Goal: Transaction & Acquisition: Purchase product/service

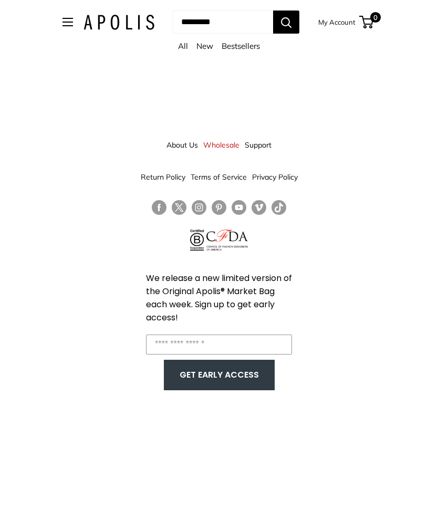
click at [65, 18] on button "Open menu" at bounding box center [67, 22] width 10 height 8
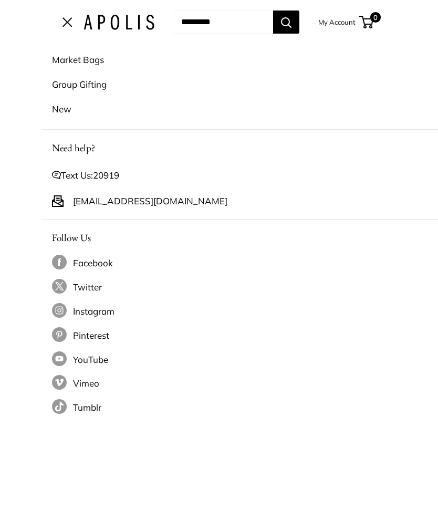
click at [76, 54] on link "Market Bags" at bounding box center [260, 59] width 417 height 25
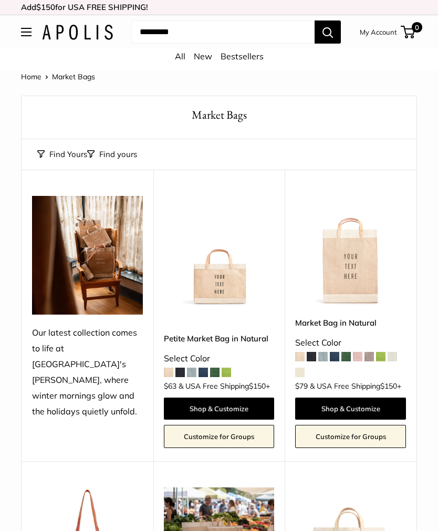
click at [71, 279] on img at bounding box center [87, 255] width 111 height 119
click at [65, 343] on div "Our latest collection comes to life at UK's Estelle Manor, where winter morning…" at bounding box center [87, 372] width 111 height 94
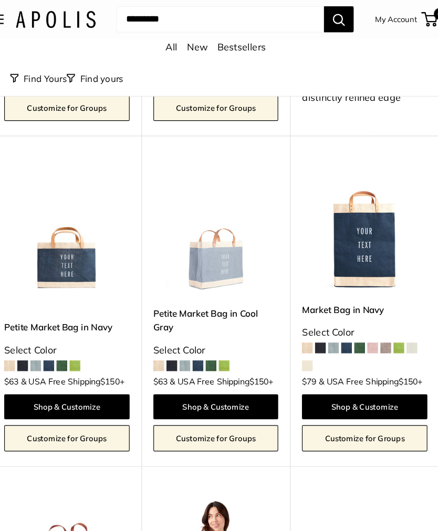
scroll to position [2944, 0]
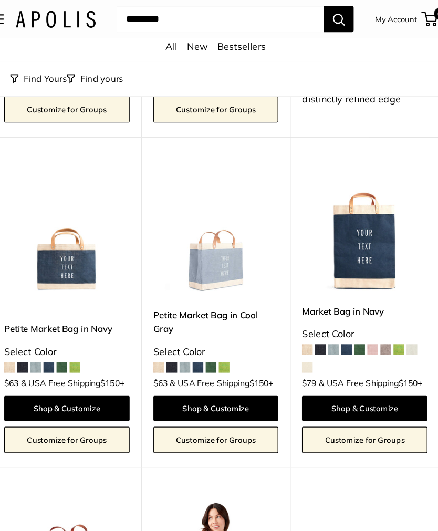
click at [194, 42] on link "New" at bounding box center [203, 41] width 18 height 10
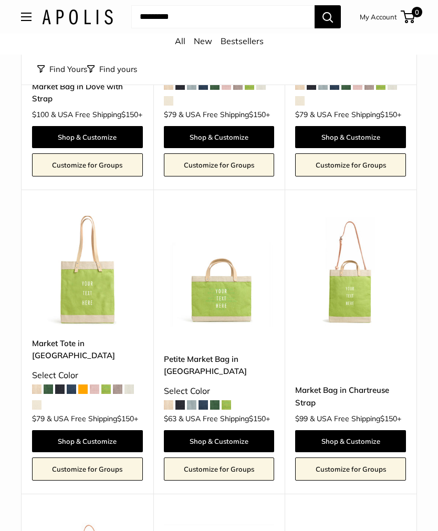
scroll to position [1980, 0]
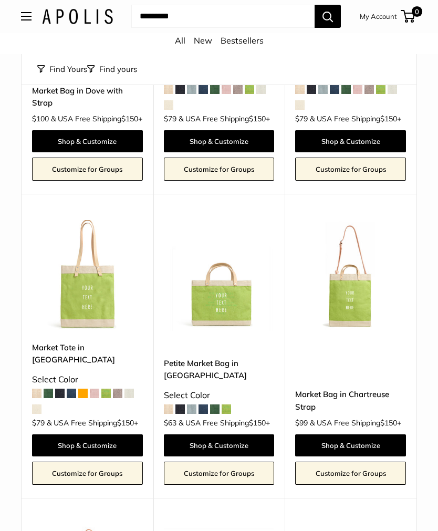
click at [241, 281] on img at bounding box center [219, 275] width 111 height 111
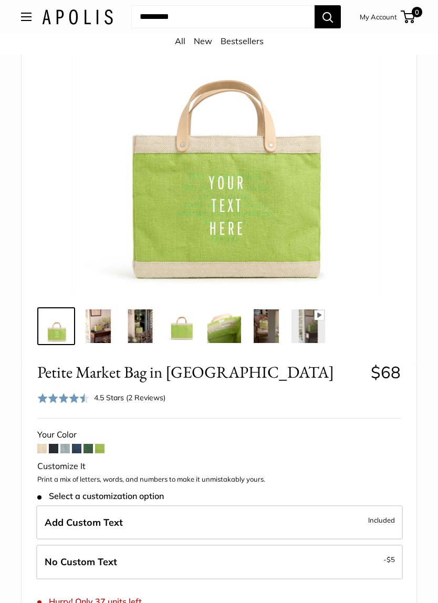
scroll to position [160, 0]
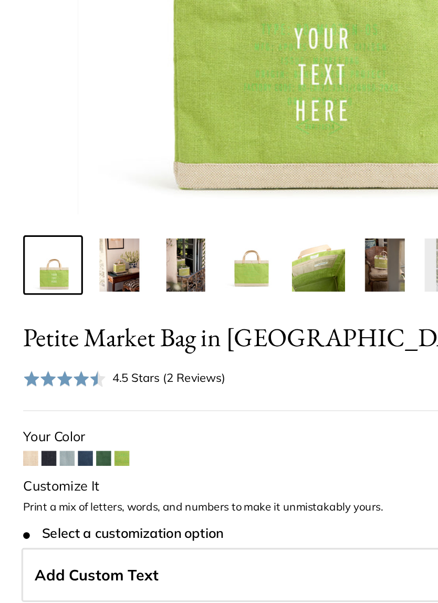
click at [83, 444] on span at bounding box center [87, 448] width 9 height 9
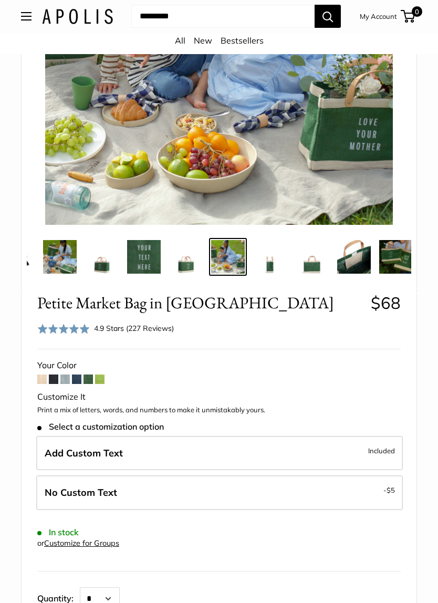
scroll to position [241, 0]
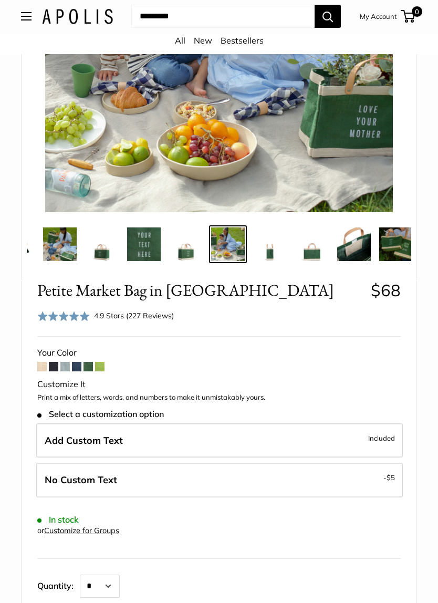
click at [370, 438] on span "Included" at bounding box center [381, 438] width 27 height 13
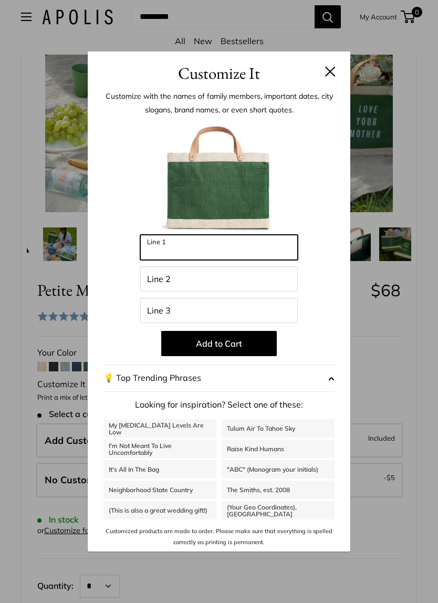
click at [266, 253] on input "Line 1" at bounding box center [218, 247] width 157 height 25
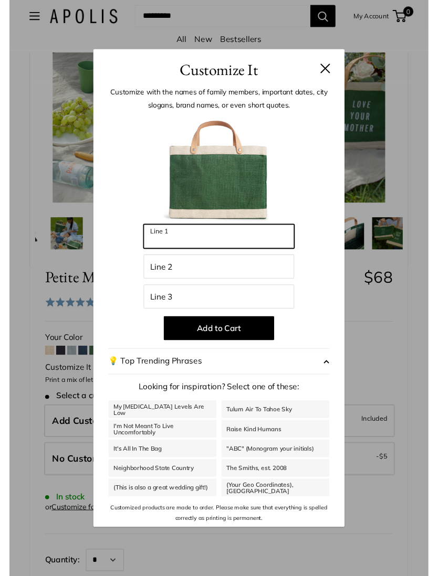
scroll to position [241, 0]
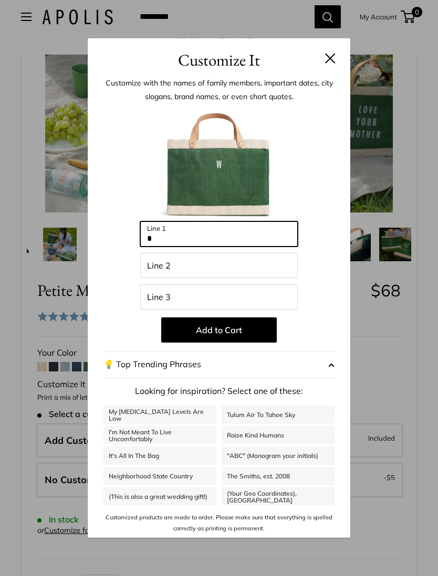
type input "*"
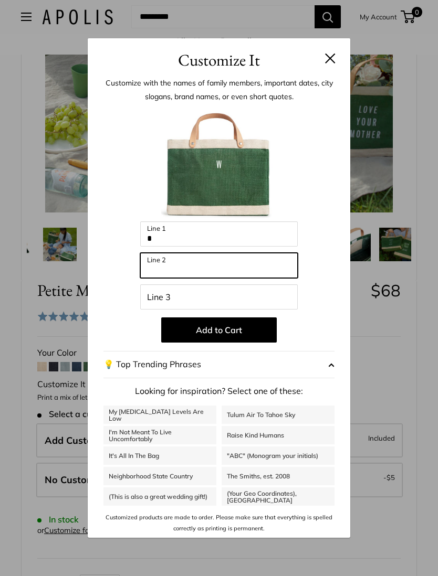
click at [149, 263] on input "Line 2" at bounding box center [218, 265] width 157 height 25
type input "****"
click at [120, 319] on p "Add to Cart" at bounding box center [218, 330] width 231 height 25
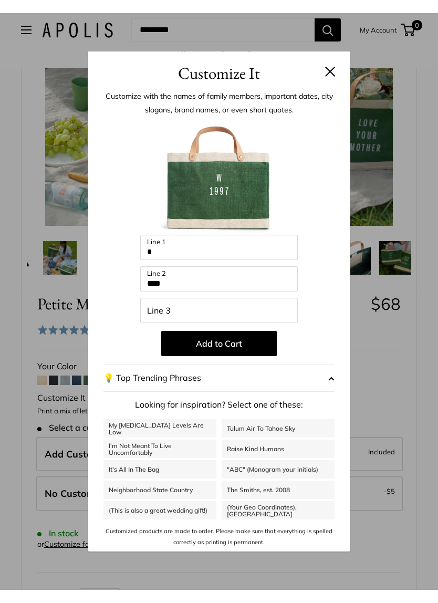
scroll to position [242, 0]
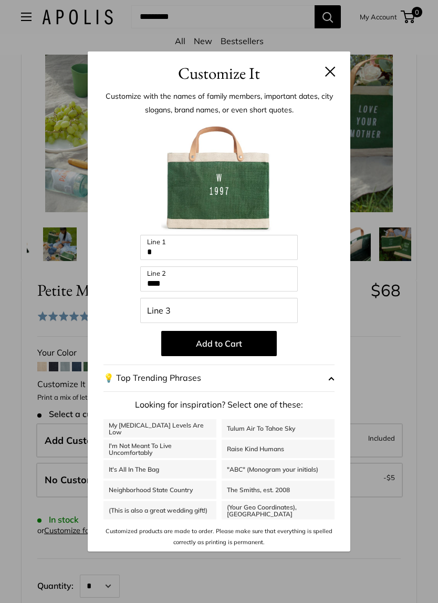
click at [332, 71] on button at bounding box center [330, 71] width 10 height 10
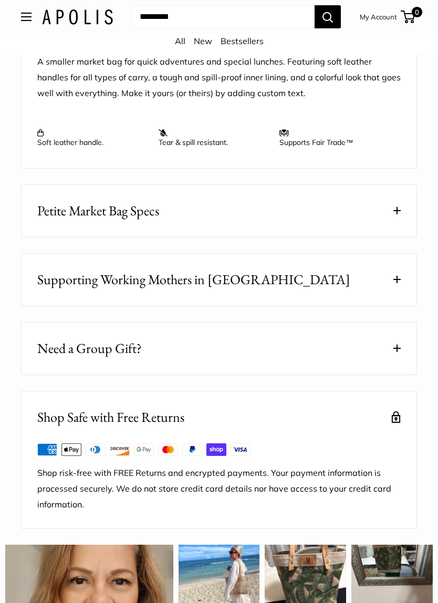
scroll to position [1079, 0]
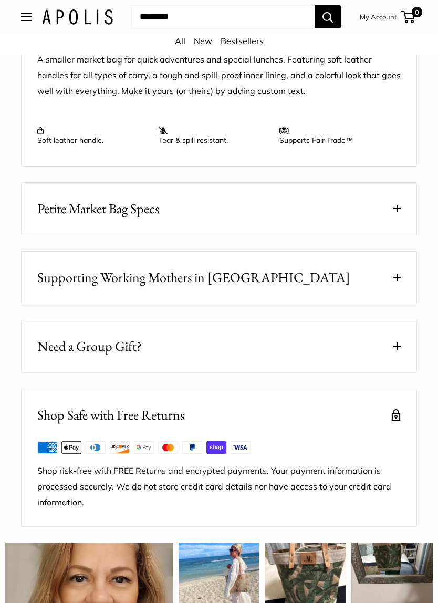
click at [402, 215] on button "Petite Market Bag Specs" at bounding box center [219, 209] width 395 height 52
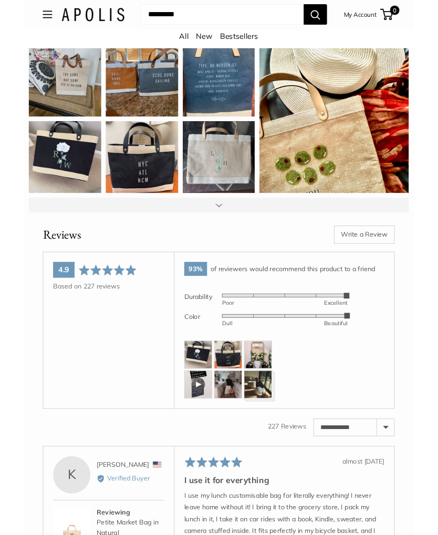
scroll to position [1866, 0]
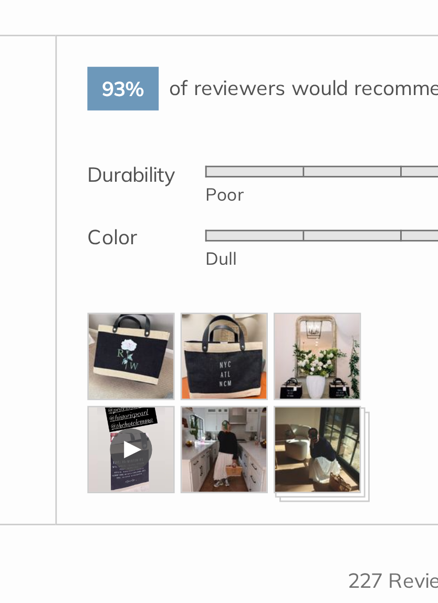
click at [180, 363] on img at bounding box center [195, 378] width 31 height 31
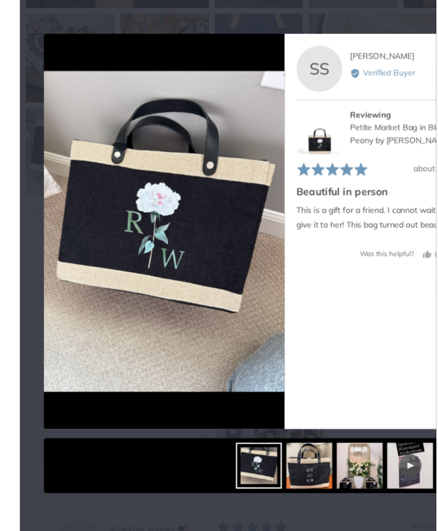
scroll to position [1871, 0]
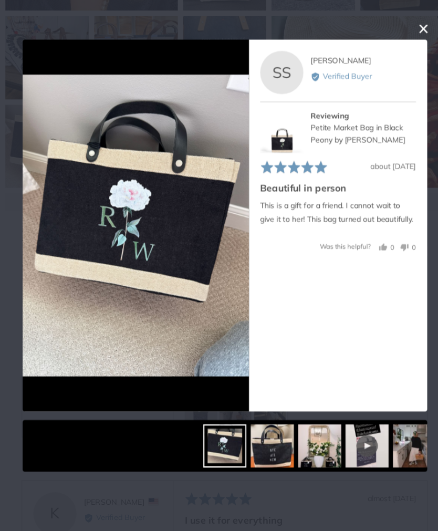
click at [113, 477] on div "User-Uploaded Media Gallery Your browser doesn't support HTML5 videos. Your bro…" at bounding box center [219, 265] width 438 height 531
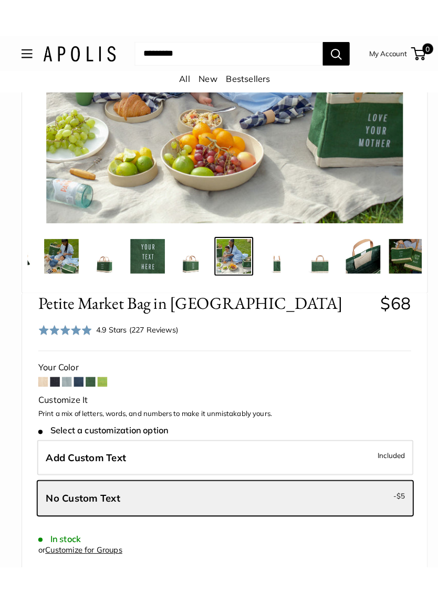
scroll to position [274, 0]
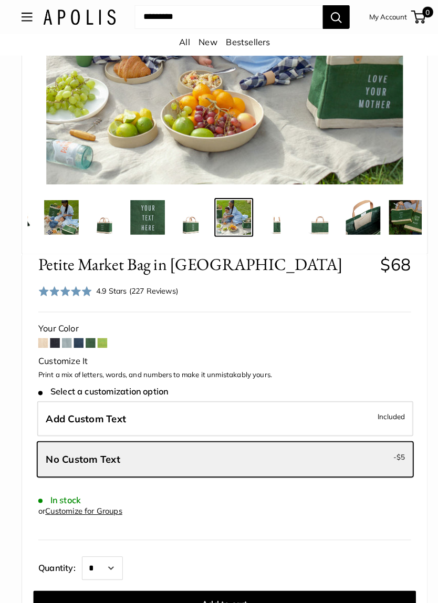
click at [68, 408] on span "Add Custom Text" at bounding box center [84, 408] width 78 height 12
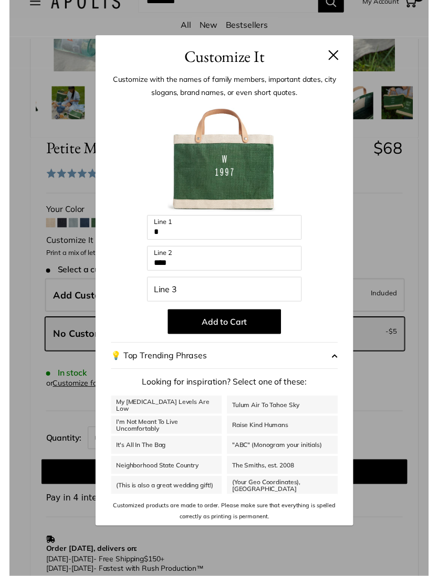
scroll to position [366, 0]
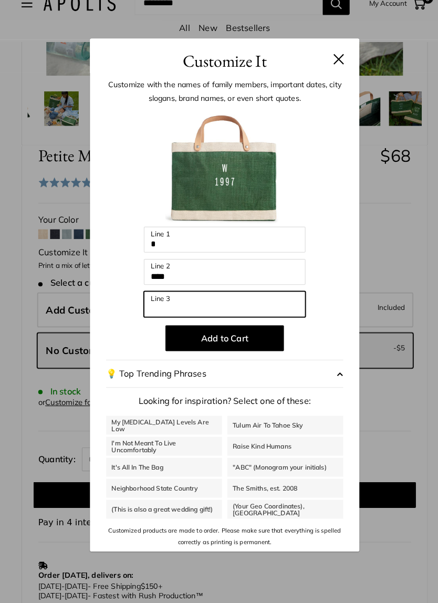
click at [151, 298] on input "Line 3" at bounding box center [218, 310] width 157 height 25
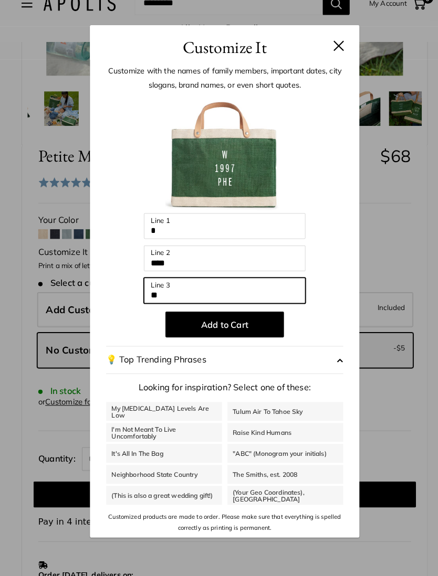
type input "*"
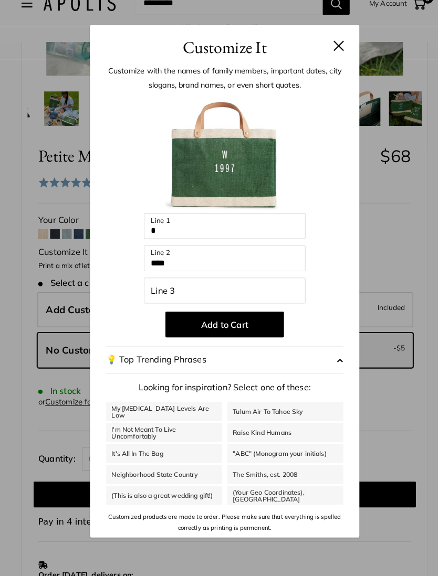
click at [28, 319] on div "Customize It Customize with the names of family members, important dates, city …" at bounding box center [219, 288] width 438 height 576
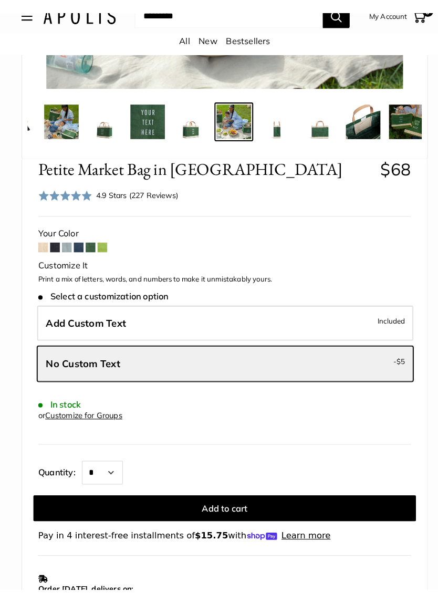
scroll to position [380, 0]
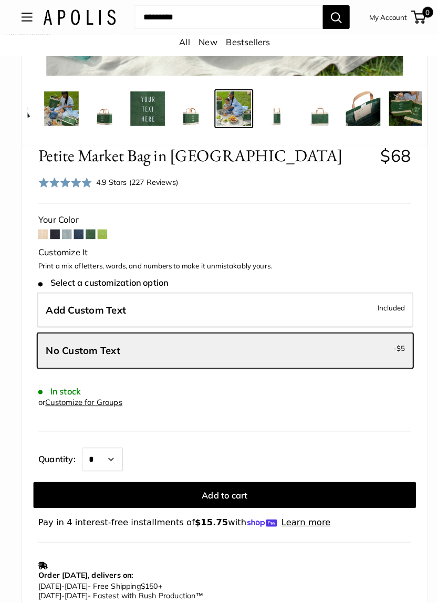
click at [72, 391] on link "Customize for Groups" at bounding box center [81, 391] width 75 height 9
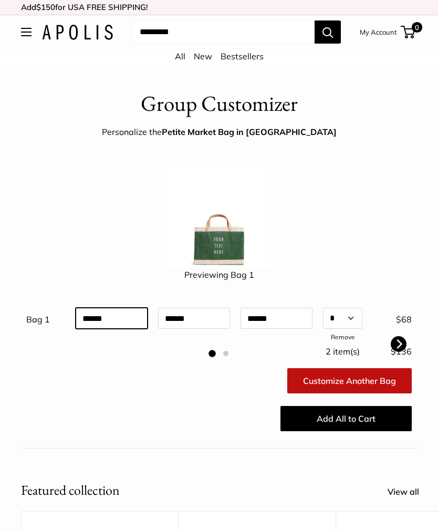
click at [108, 312] on div "Bag 1 Qty * * * * * * * * * ** ** ** ** ** ** ** ** ** ** ** ** ** ** ** ** ** …" at bounding box center [218, 320] width 385 height 49
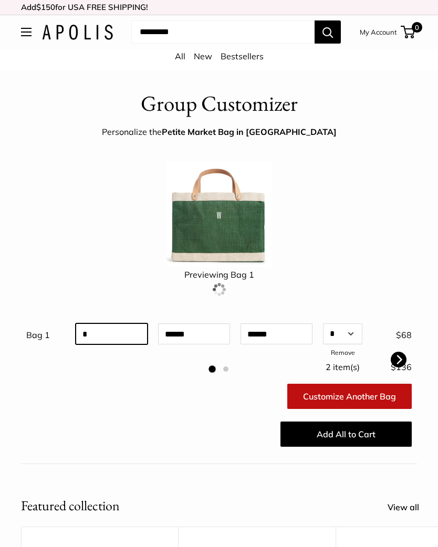
type input "*"
click at [175, 335] on input "text" at bounding box center [194, 333] width 72 height 21
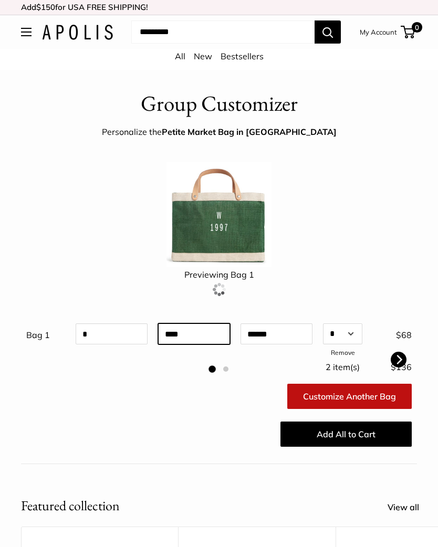
type input "****"
click at [386, 247] on div "Previewing Bag 1" at bounding box center [219, 230] width 396 height 145
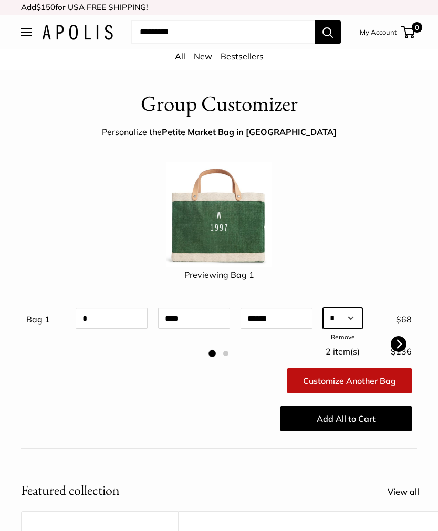
click at [343, 319] on select "* * * * * * * * * ** ** ** ** ** ** ** ** ** ** ** ** ** ** ** ** ** ** ** ** *…" at bounding box center [342, 318] width 39 height 21
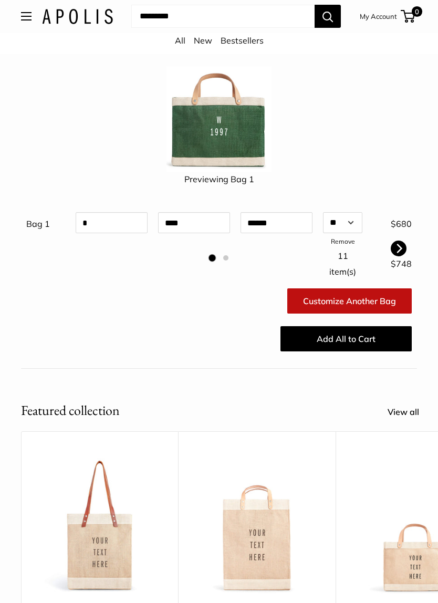
scroll to position [96, 0]
click at [349, 230] on select "* * * * * * * * * ** ** ** ** ** ** ** ** ** ** ** ** ** ** ** ** ** ** ** ** *…" at bounding box center [342, 222] width 39 height 21
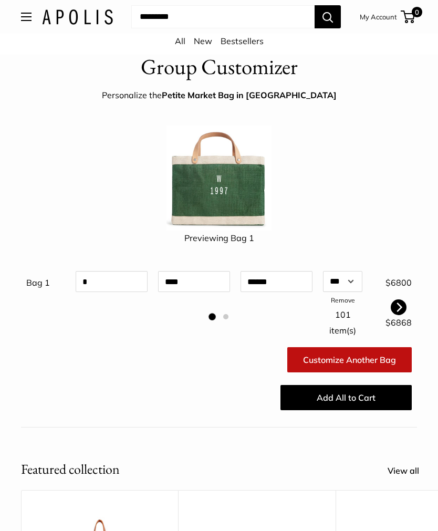
scroll to position [0, 0]
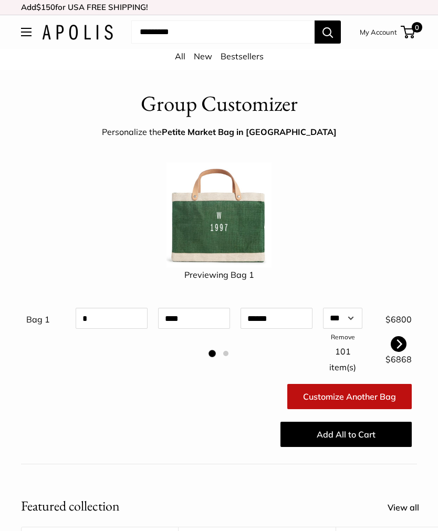
click at [246, 56] on link "Bestsellers" at bounding box center [241, 56] width 43 height 10
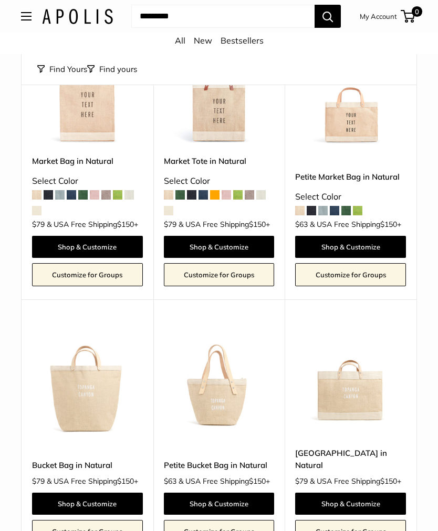
click at [27, 21] on button "Open menu" at bounding box center [26, 17] width 10 height 8
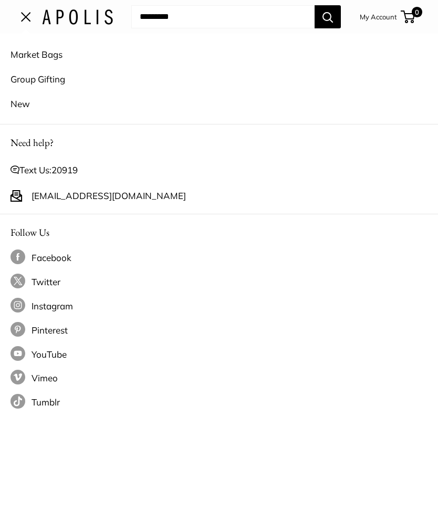
click at [38, 70] on link "Group Gifting" at bounding box center [218, 79] width 417 height 25
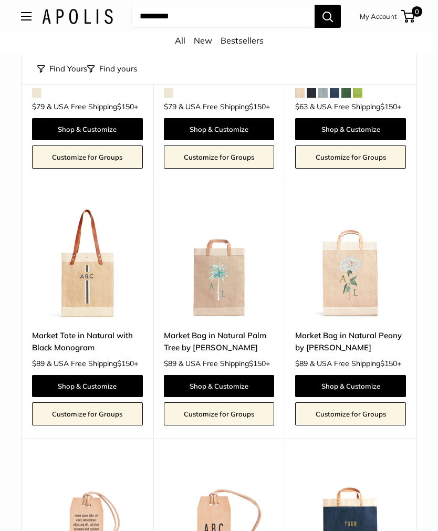
scroll to position [1512, 0]
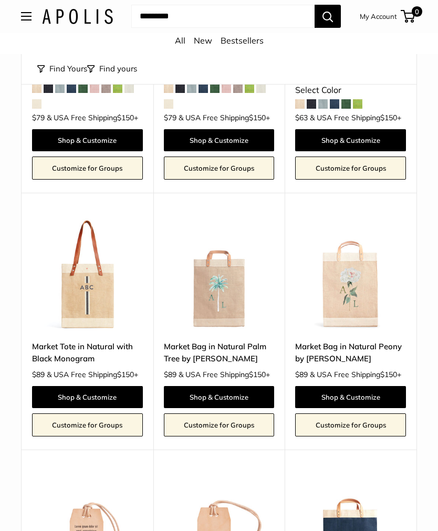
click at [363, 286] on img at bounding box center [350, 274] width 111 height 111
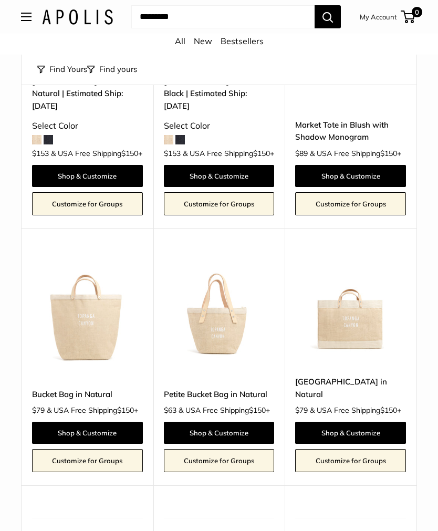
scroll to position [2548, 0]
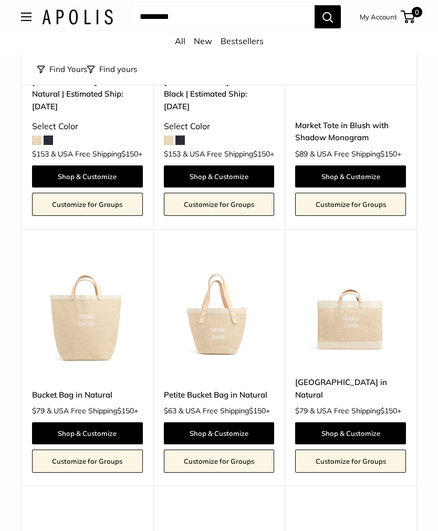
click at [382, 230] on div "Upgrade: Next Day Fulfillment Customizable Text Sturdy & Spill Resistant Best S…" at bounding box center [351, 357] width 132 height 257
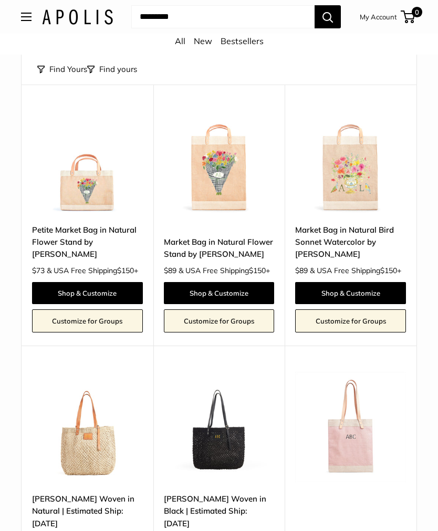
scroll to position [2130, 0]
click at [75, 190] on img at bounding box center [87, 158] width 111 height 111
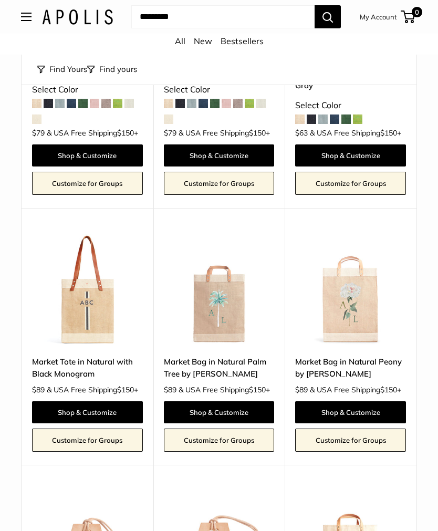
scroll to position [1445, 0]
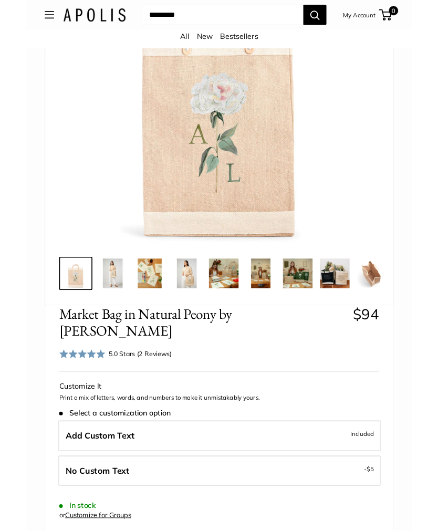
scroll to position [175, 0]
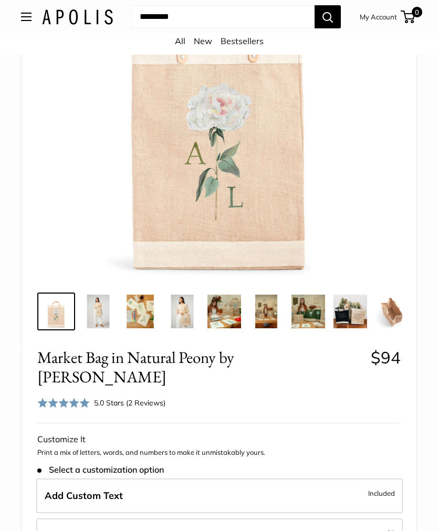
click at [92, 319] on img at bounding box center [98, 312] width 34 height 34
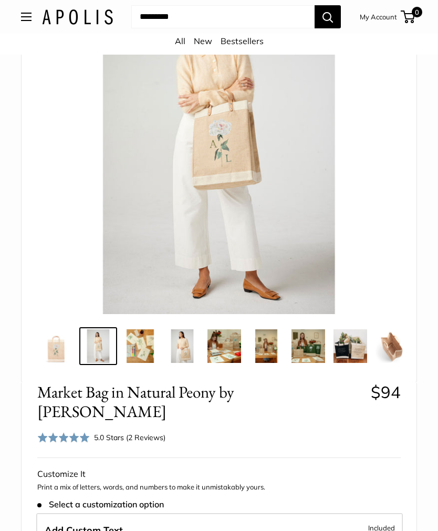
scroll to position [138, 0]
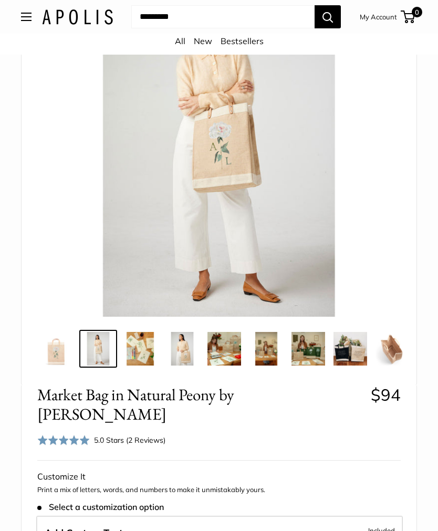
click at [143, 360] on img at bounding box center [140, 349] width 34 height 34
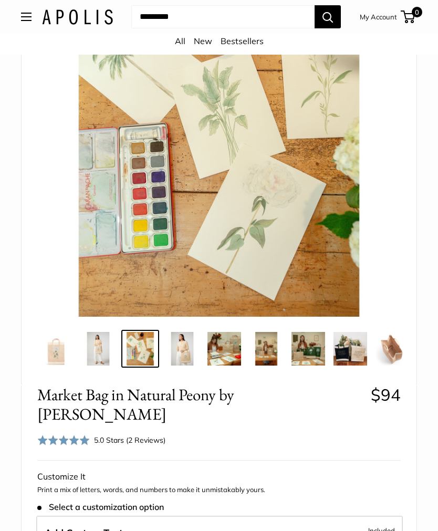
click at [185, 344] on img at bounding box center [182, 349] width 34 height 34
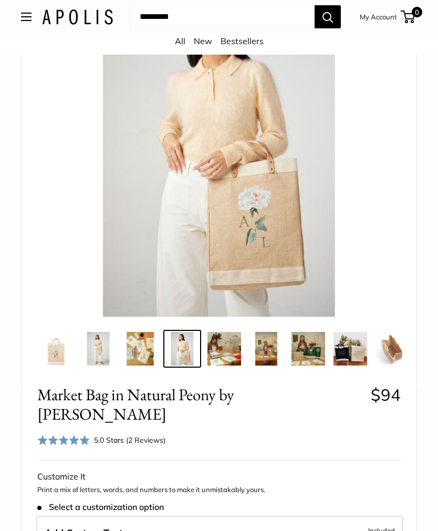
click at [231, 346] on img at bounding box center [224, 349] width 34 height 34
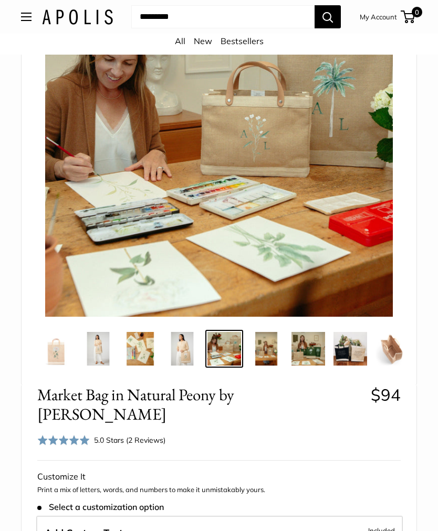
click at [258, 347] on img at bounding box center [266, 349] width 34 height 34
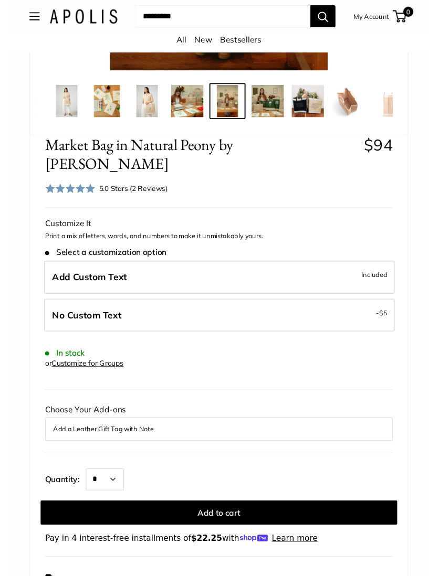
scroll to position [378, 0]
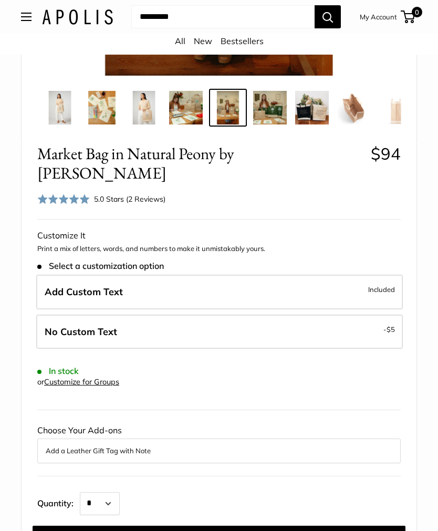
click at [88, 286] on span "Add Custom Text" at bounding box center [84, 292] width 78 height 12
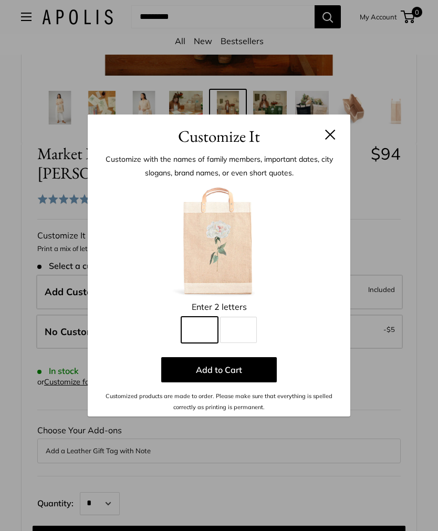
click at [208, 332] on input "Line 1" at bounding box center [199, 330] width 37 height 26
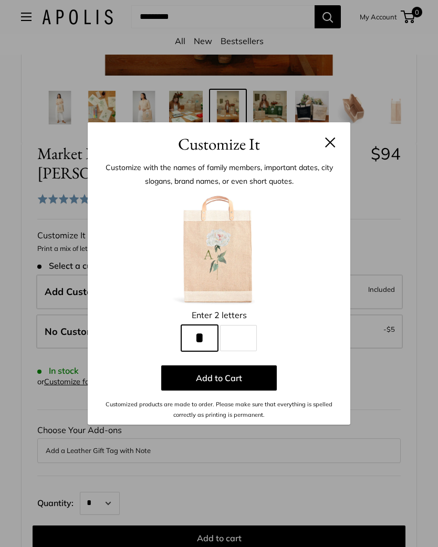
type input "*"
click at [241, 330] on input "Line 2" at bounding box center [238, 338] width 37 height 26
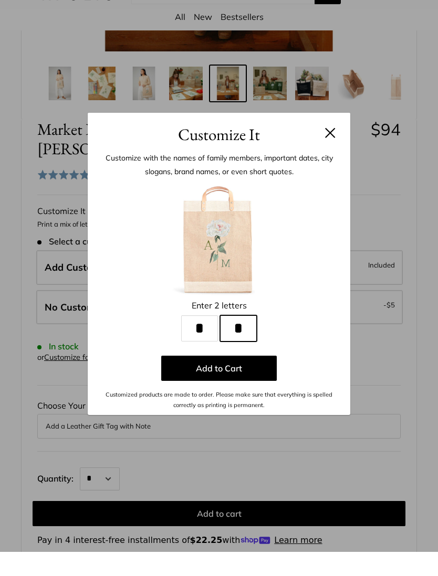
type input "*"
click at [329, 152] on button at bounding box center [330, 157] width 10 height 10
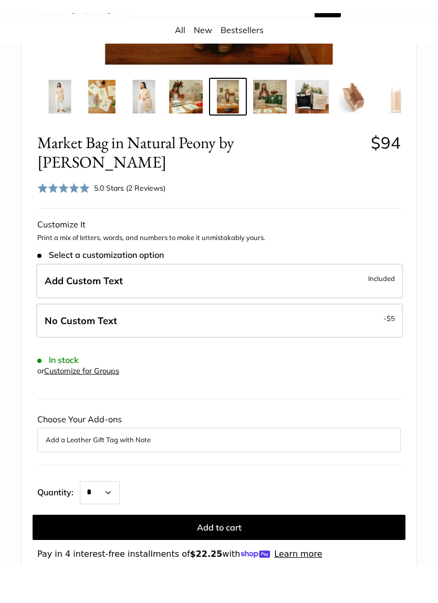
scroll to position [403, 0]
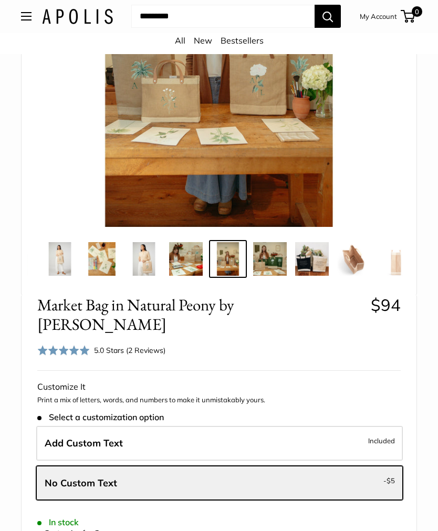
click at [354, 260] on img at bounding box center [354, 260] width 34 height 34
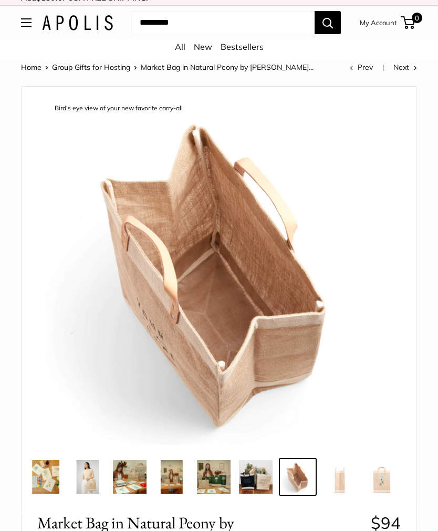
scroll to position [0, 0]
